Goal: Feedback & Contribution: Contribute content

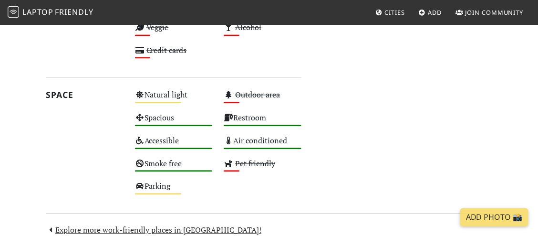
scroll to position [528, 0]
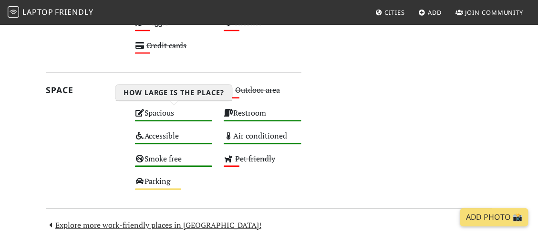
click at [171, 125] on div "Spacious High" at bounding box center [173, 117] width 89 height 23
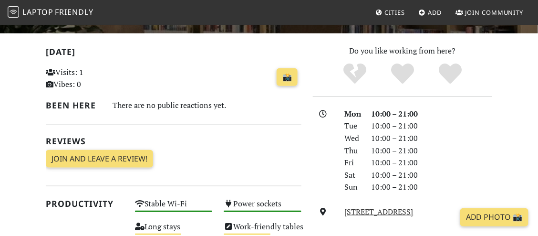
scroll to position [95, 0]
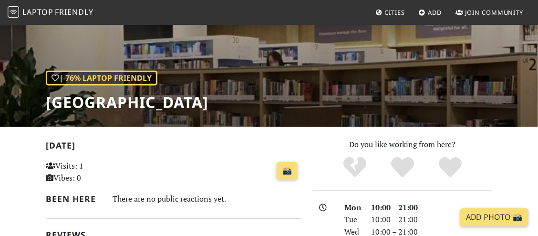
click at [363, 86] on div "| 76% Laptop Friendly [GEOGRAPHIC_DATA]" at bounding box center [269, 27] width 538 height 198
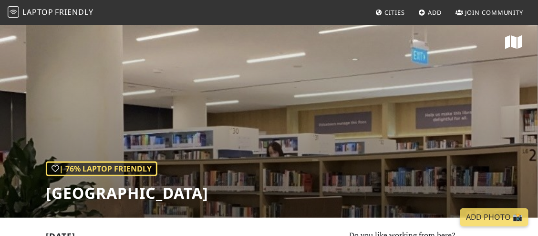
scroll to position [0, 0]
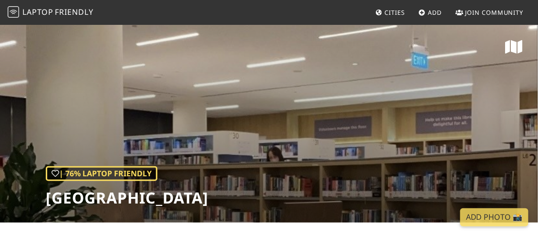
click at [74, 13] on span "Friendly" at bounding box center [74, 12] width 38 height 10
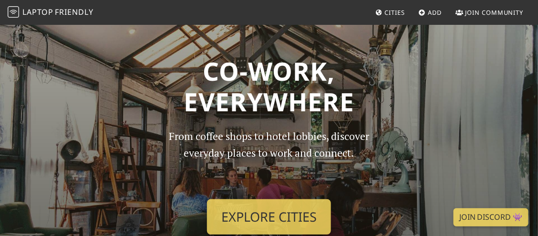
scroll to position [95, 0]
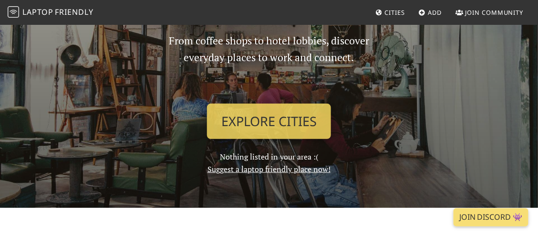
click at [296, 169] on link "Suggest a laptop friendly place now!" at bounding box center [269, 169] width 123 height 10
